Goal: Transaction & Acquisition: Book appointment/travel/reservation

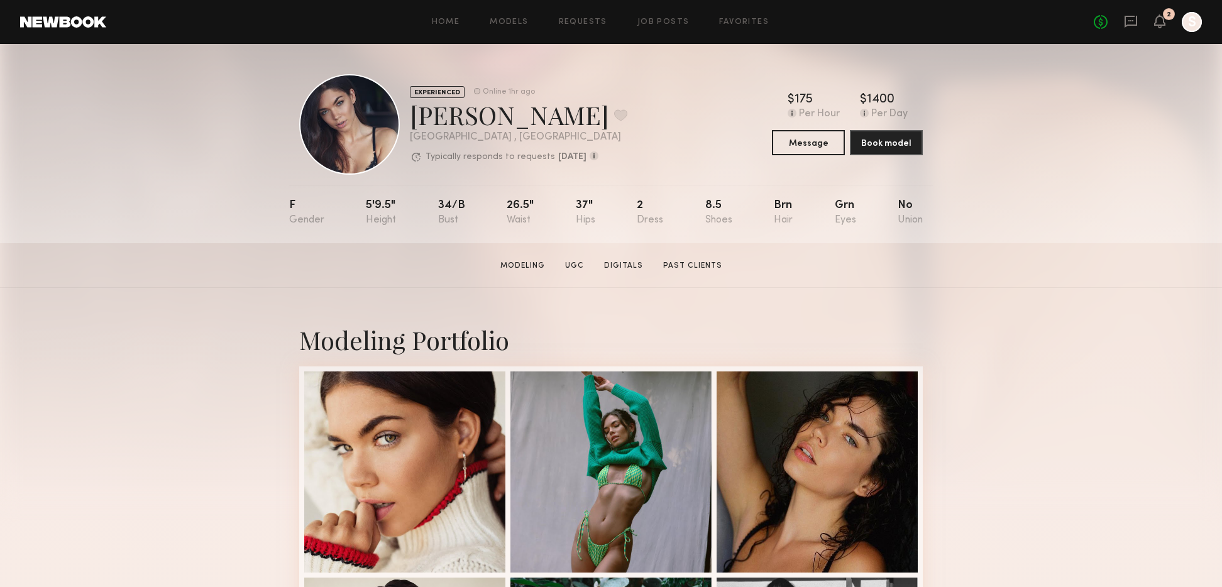
click at [429, 119] on div "[PERSON_NAME] Favorite" at bounding box center [519, 114] width 218 height 33
copy div "[PERSON_NAME] Favorite"
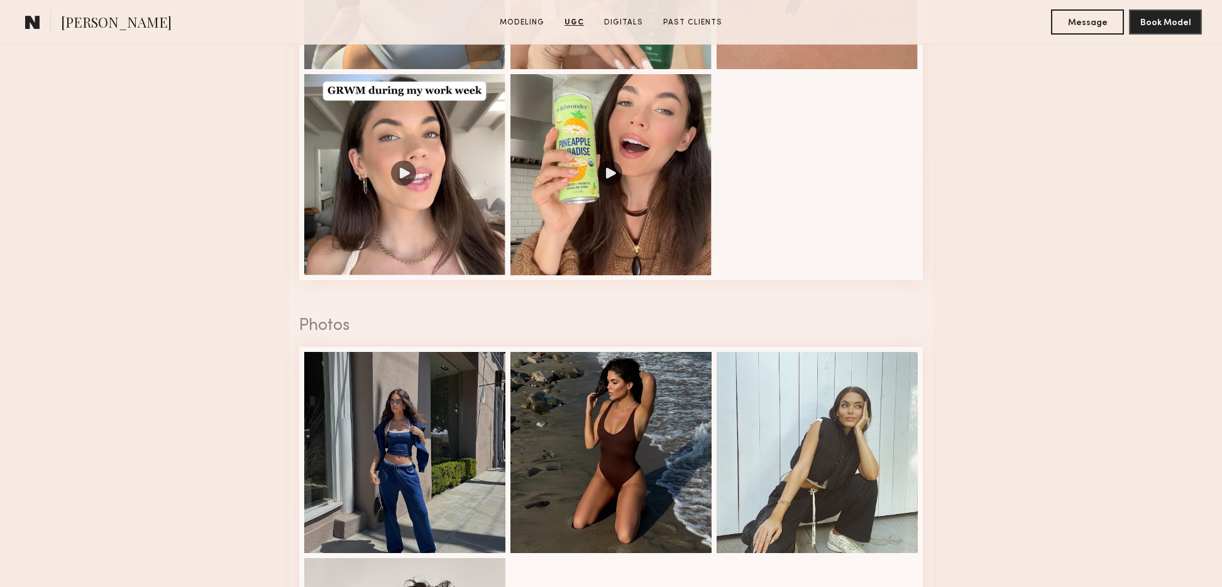
scroll to position [1930, 0]
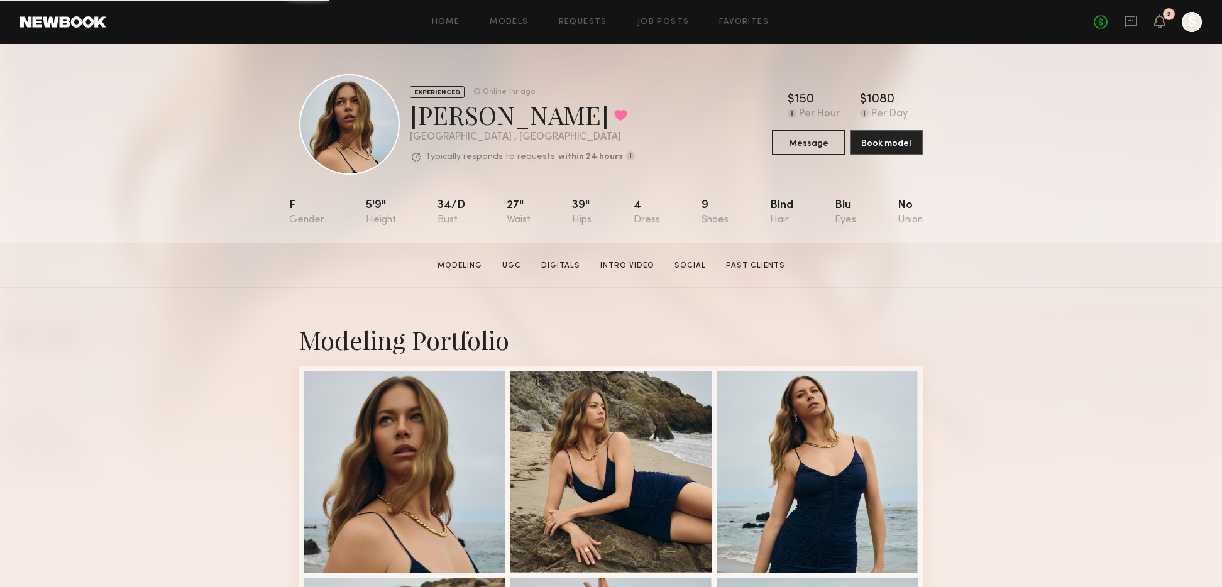
click at [426, 121] on div "Jana C. Favorited" at bounding box center [522, 114] width 225 height 33
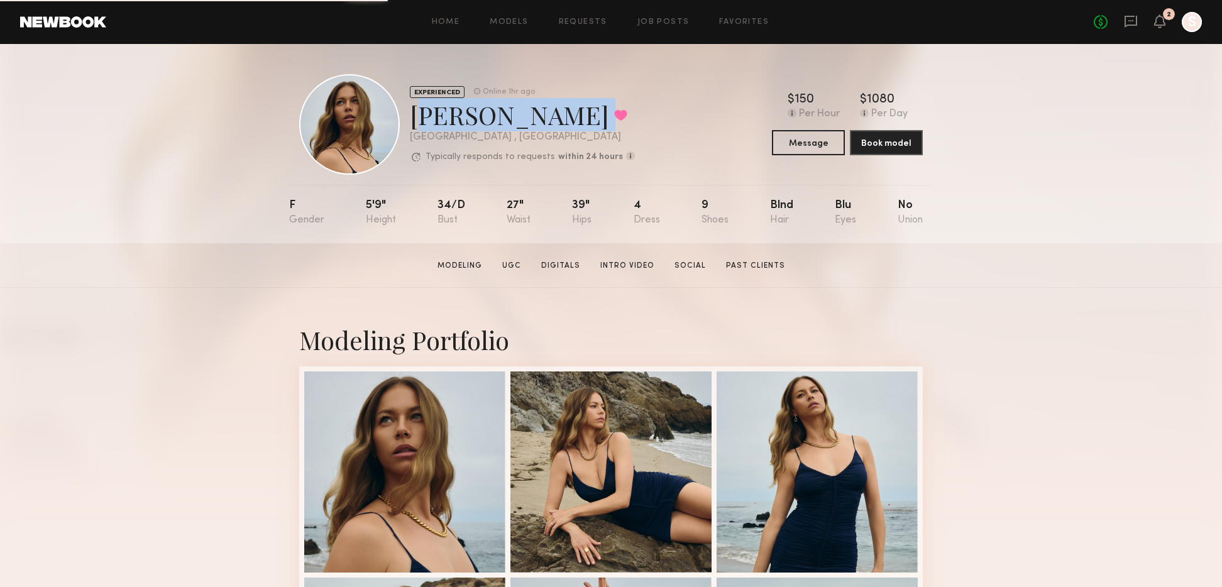
copy div "Jana C. Favorited"
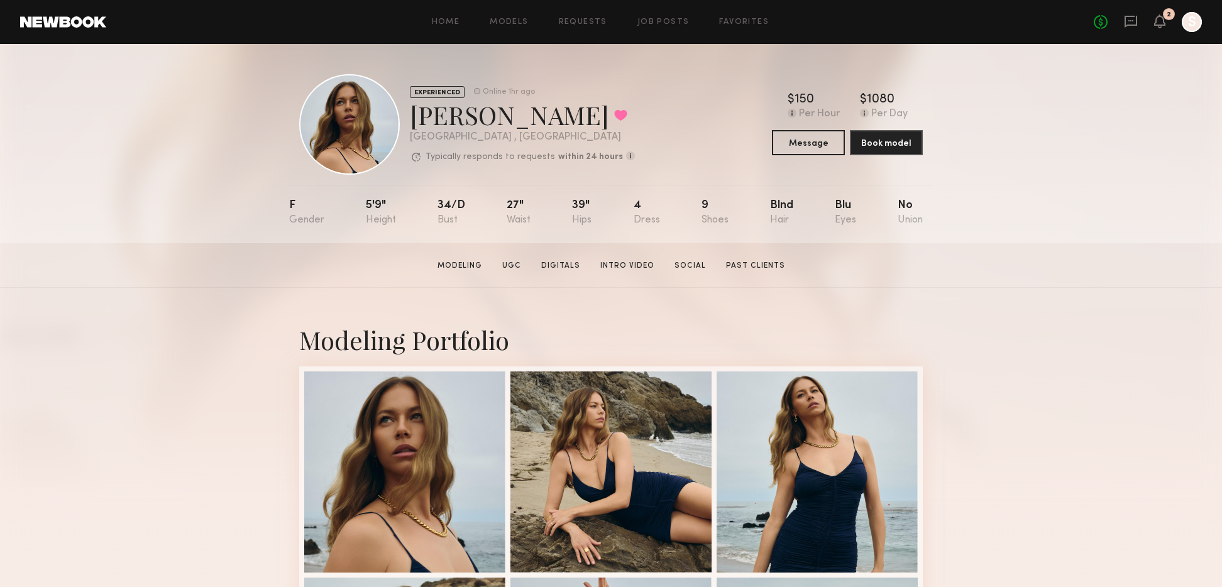
click at [522, 118] on div "Jana C. Favorited" at bounding box center [522, 114] width 225 height 33
drag, startPoint x: 505, startPoint y: 116, endPoint x: 463, endPoint y: 67, distance: 64.7
click at [463, 67] on nb-model-profile-header "EXPERIENCED Online 1hr ago Jana C. Favorited Los Angeles , CA Typically respond…" at bounding box center [611, 109] width 644 height 131
click at [463, 69] on nb-model-profile-header "EXPERIENCED Online 1hr ago Jana C. Favorited Los Angeles , CA Typically respond…" at bounding box center [611, 109] width 644 height 131
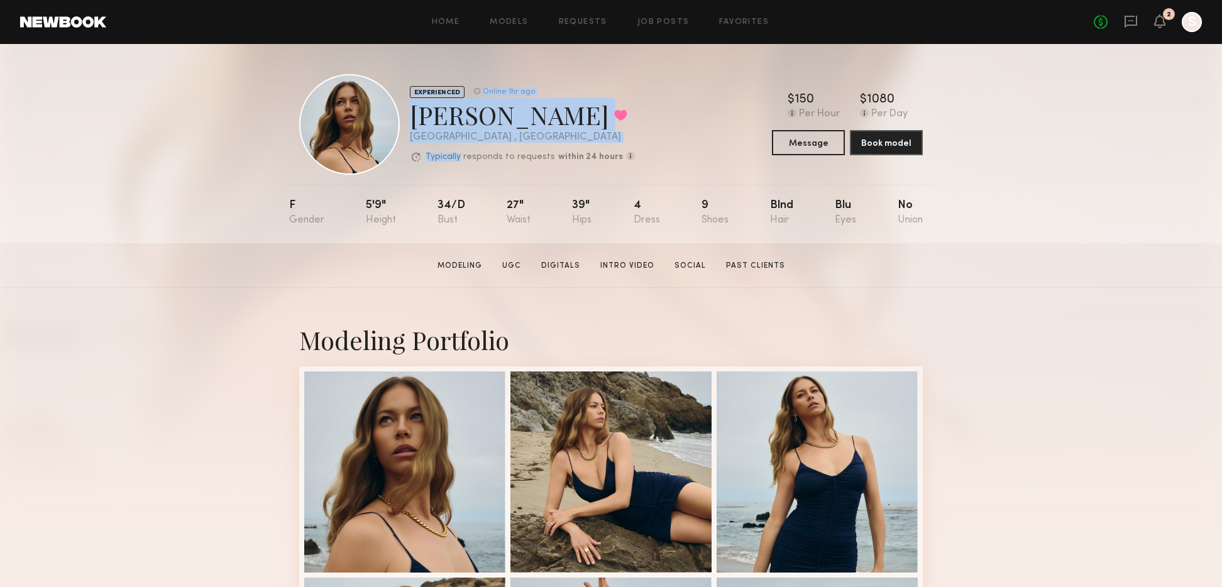
drag, startPoint x: 463, startPoint y: 69, endPoint x: 519, endPoint y: 150, distance: 98.0
click at [519, 150] on nb-model-profile-header "EXPERIENCED Online 1hr ago Jana C. Favorited Los Angeles , CA Typically respond…" at bounding box center [611, 109] width 644 height 131
click at [519, 150] on div "EXPERIENCED Online 1hr ago Jana C. Favorited Los Angeles , CA Typically respond…" at bounding box center [522, 125] width 225 height 78
drag, startPoint x: 519, startPoint y: 150, endPoint x: 479, endPoint y: 64, distance: 94.8
click at [479, 64] on nb-model-profile-header "EXPERIENCED Online 1hr ago Jana C. Favorited Los Angeles , CA Typically respond…" at bounding box center [611, 109] width 644 height 131
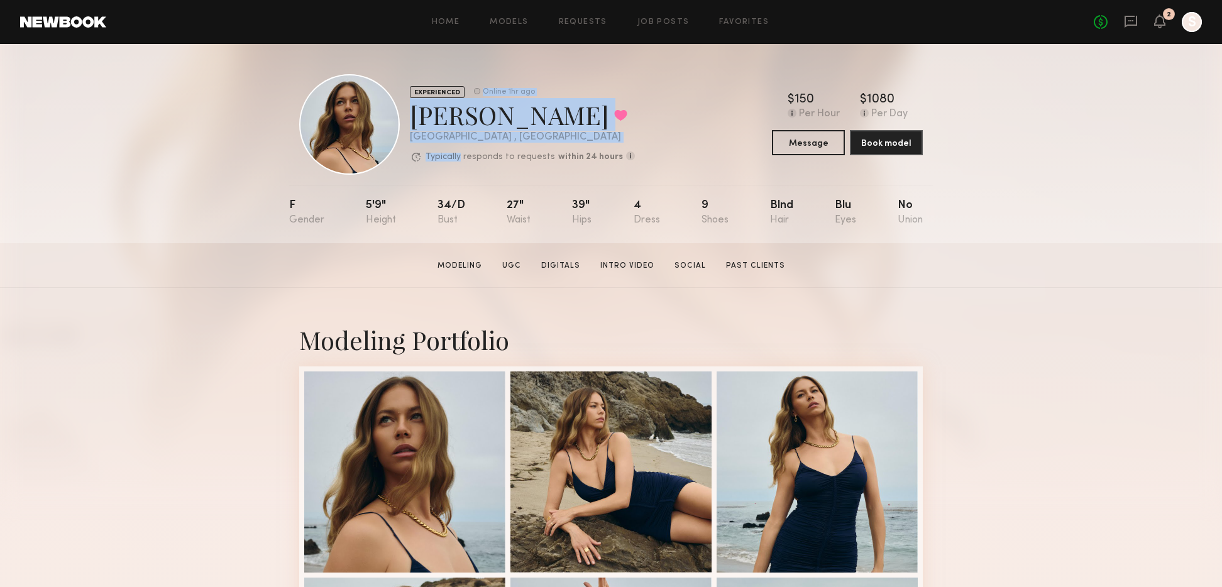
click at [479, 64] on nb-model-profile-header "EXPERIENCED Online 1hr ago Jana C. Favorited Los Angeles , CA Typically respond…" at bounding box center [611, 109] width 644 height 131
drag, startPoint x: 479, startPoint y: 64, endPoint x: 511, endPoint y: 158, distance: 100.0
click at [511, 158] on nb-model-profile-header "EXPERIENCED Online 1hr ago Jana C. Favorited Los Angeles , CA Typically respond…" at bounding box center [611, 109] width 644 height 131
click at [515, 132] on div "[GEOGRAPHIC_DATA] , [GEOGRAPHIC_DATA]" at bounding box center [522, 137] width 225 height 11
